Goal: Download file/media

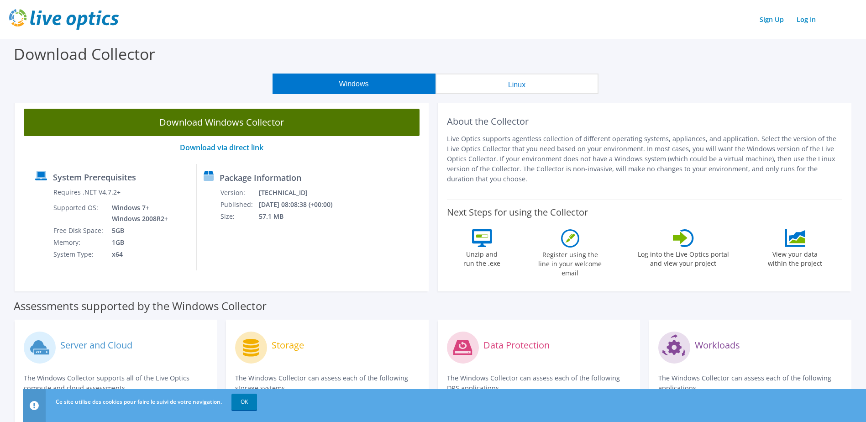
click at [214, 124] on link "Download Windows Collector" at bounding box center [222, 122] width 396 height 27
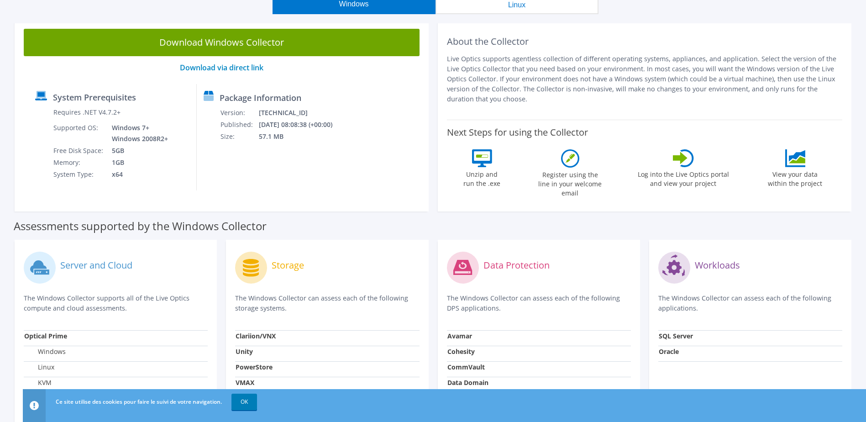
scroll to position [137, 0]
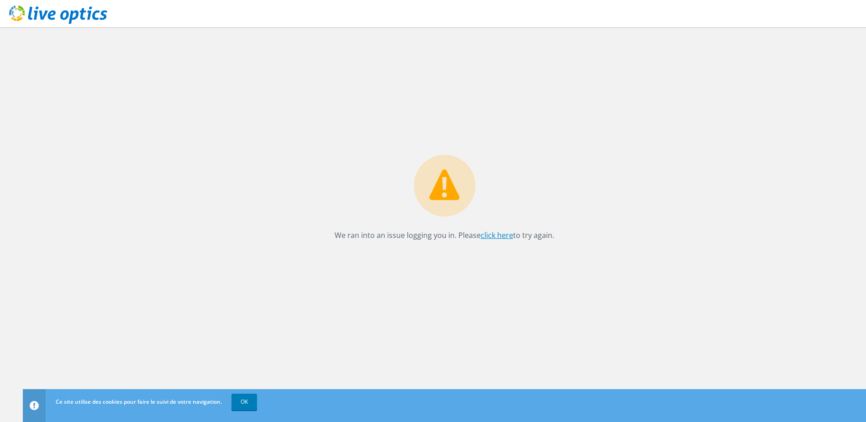
click at [497, 236] on link "click here" at bounding box center [497, 235] width 32 height 10
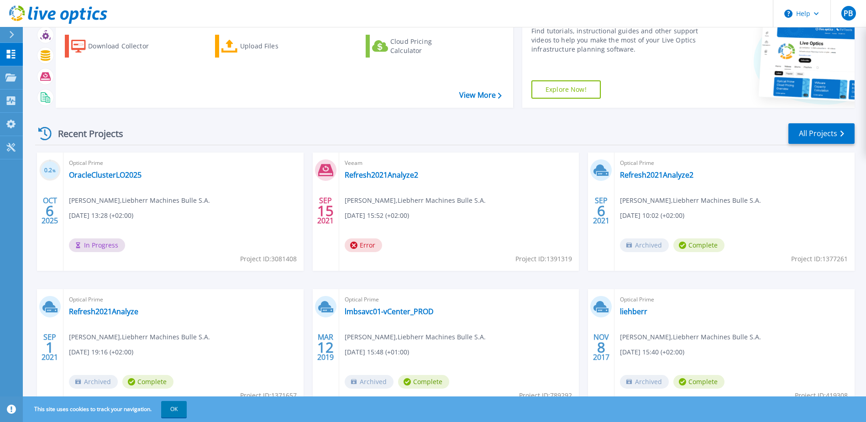
scroll to position [84, 0]
